Goal: Information Seeking & Learning: Learn about a topic

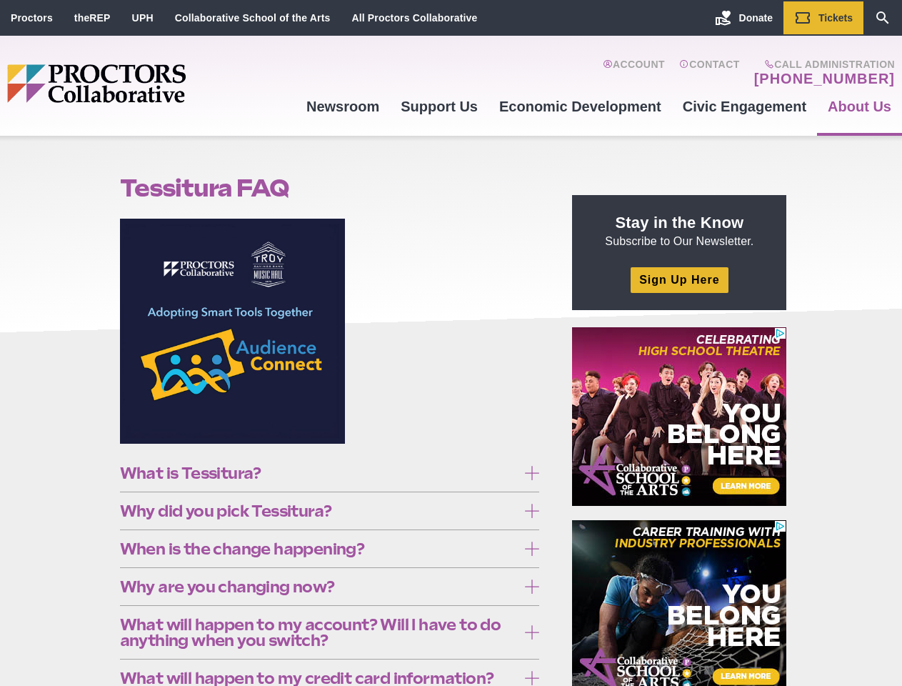
click at [451, 343] on figure at bounding box center [330, 337] width 420 height 236
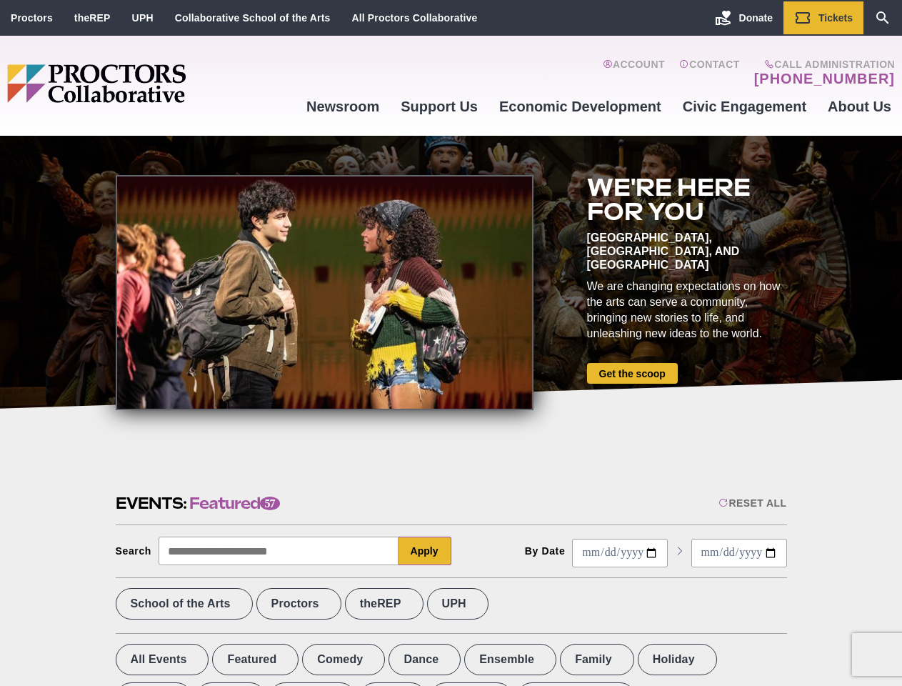
click at [451, 343] on div at bounding box center [325, 292] width 418 height 235
click at [752, 503] on div "Reset All" at bounding box center [753, 502] width 68 height 11
click at [425, 551] on button "Apply" at bounding box center [425, 551] width 53 height 29
